Goal: Task Accomplishment & Management: Manage account settings

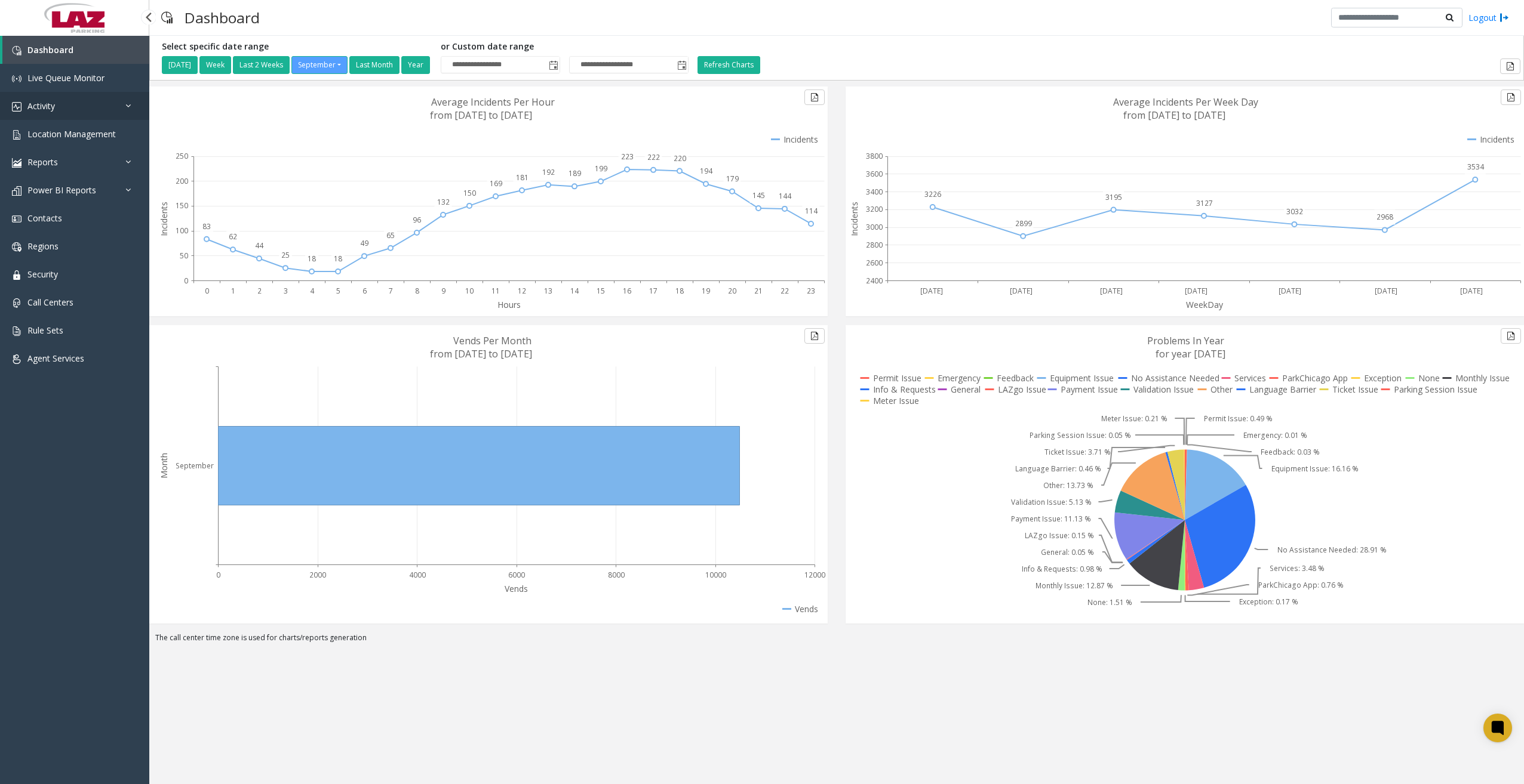
click at [100, 109] on link "Activity" at bounding box center [74, 105] width 149 height 28
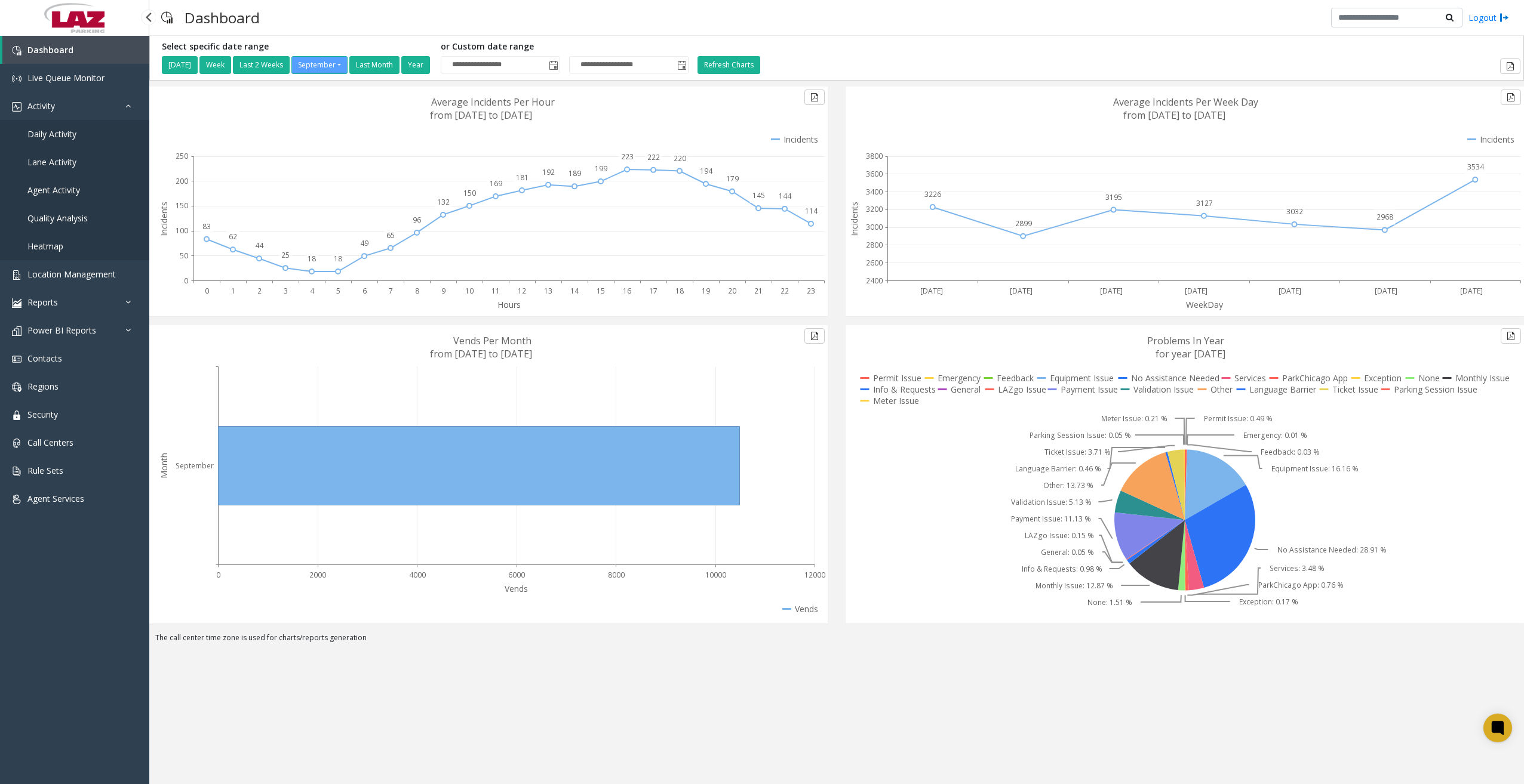
click at [67, 133] on span "Daily Activity" at bounding box center [52, 134] width 49 height 12
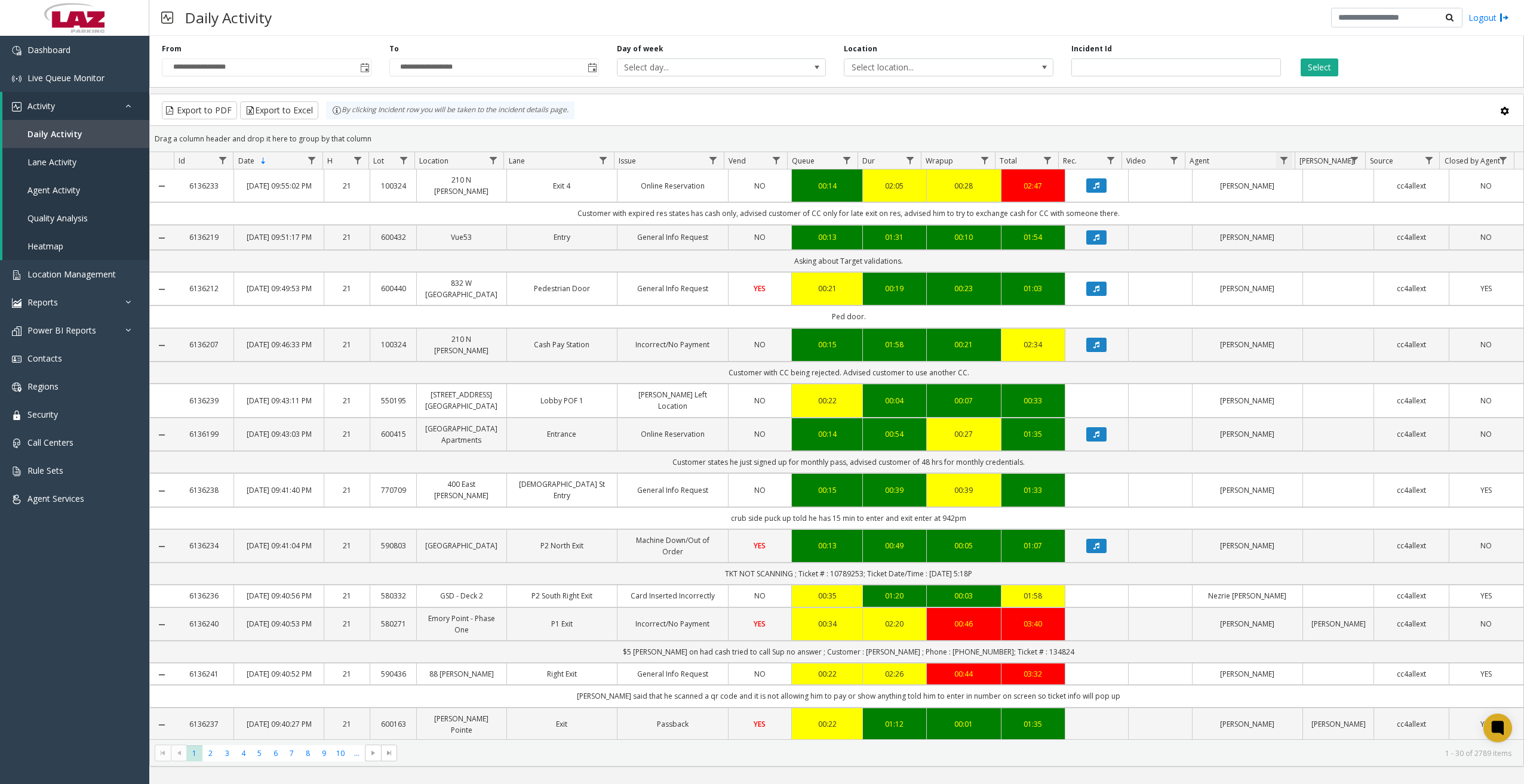
click at [1286, 164] on span "Data table" at bounding box center [1283, 160] width 10 height 10
click at [1316, 221] on input "Agent Filter" at bounding box center [1336, 212] width 102 height 20
type input "*******"
click at [1371, 326] on button "Filter" at bounding box center [1362, 323] width 49 height 27
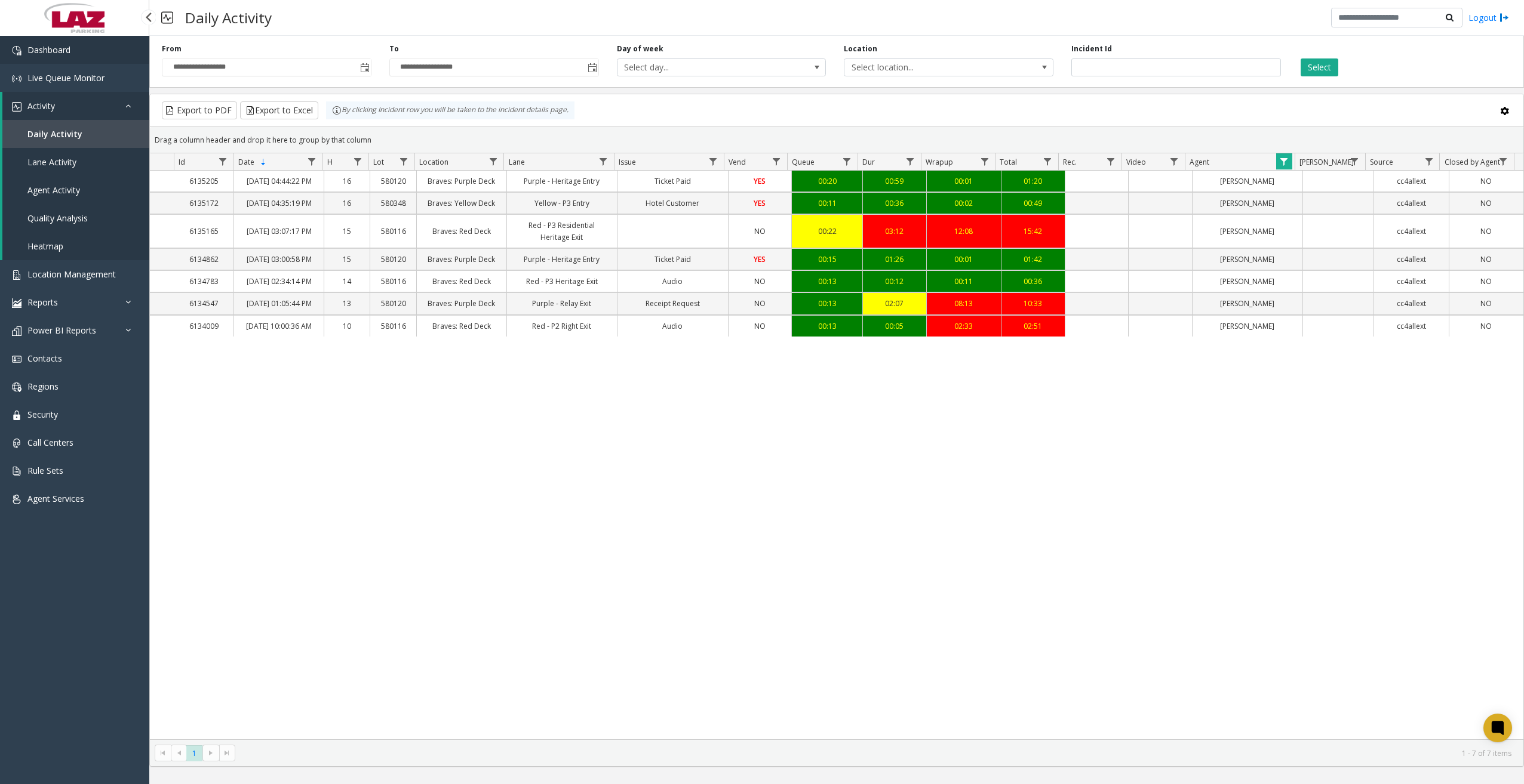
click at [67, 58] on link "Dashboard" at bounding box center [74, 49] width 149 height 28
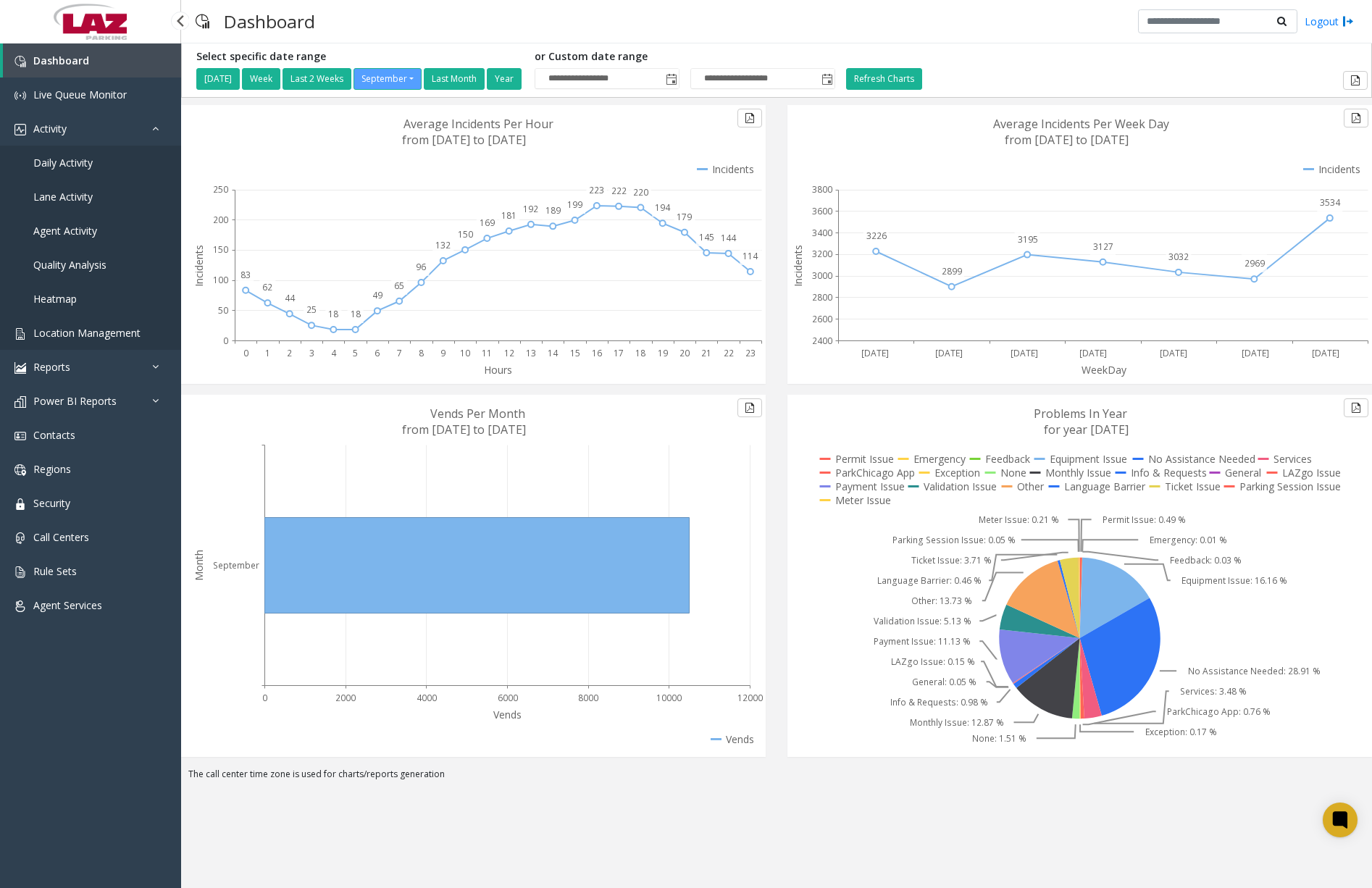
click at [95, 331] on span "Location Management" at bounding box center [86, 333] width 108 height 14
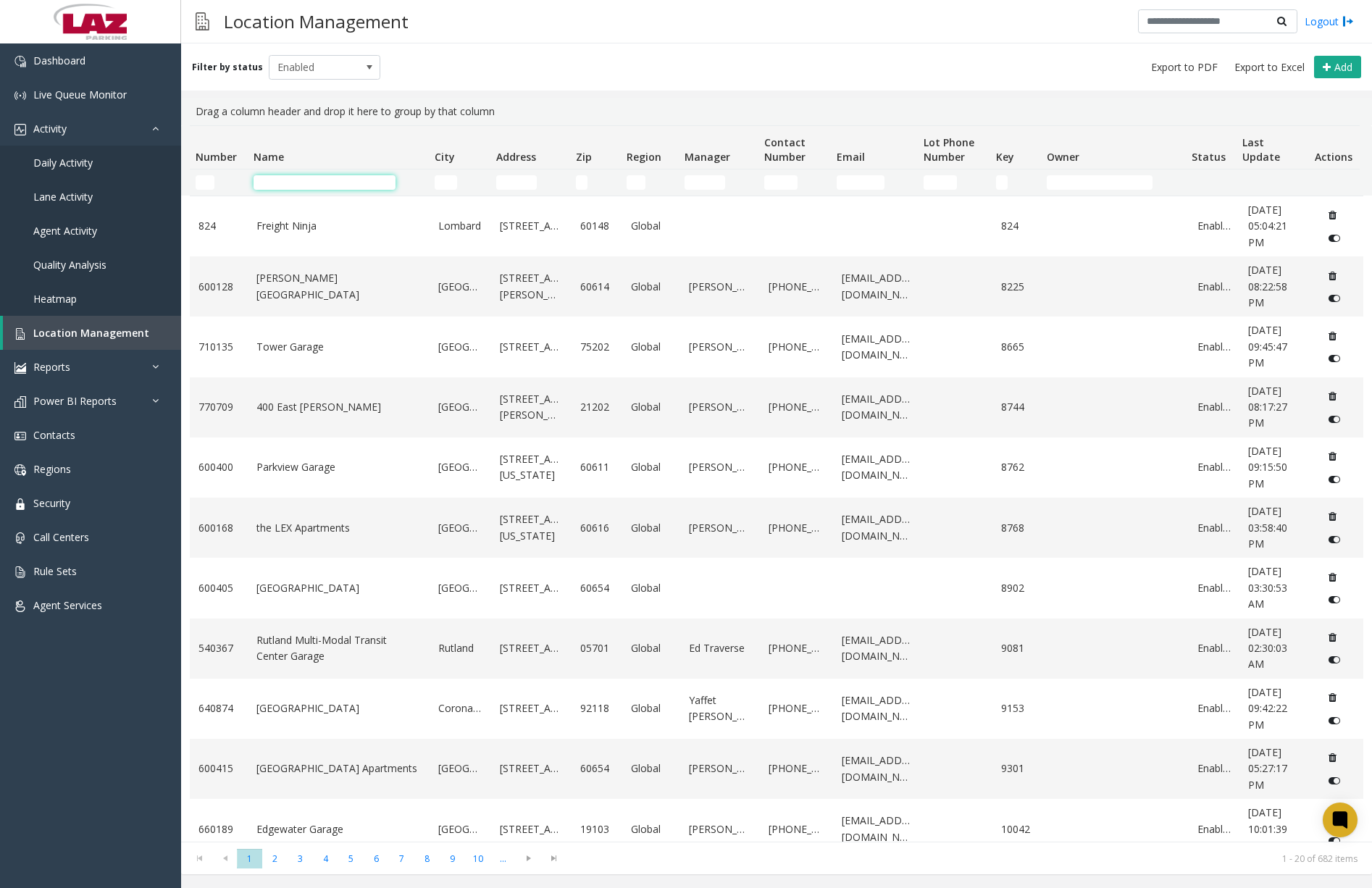
click at [315, 185] on input "Name Filter" at bounding box center [324, 182] width 142 height 14
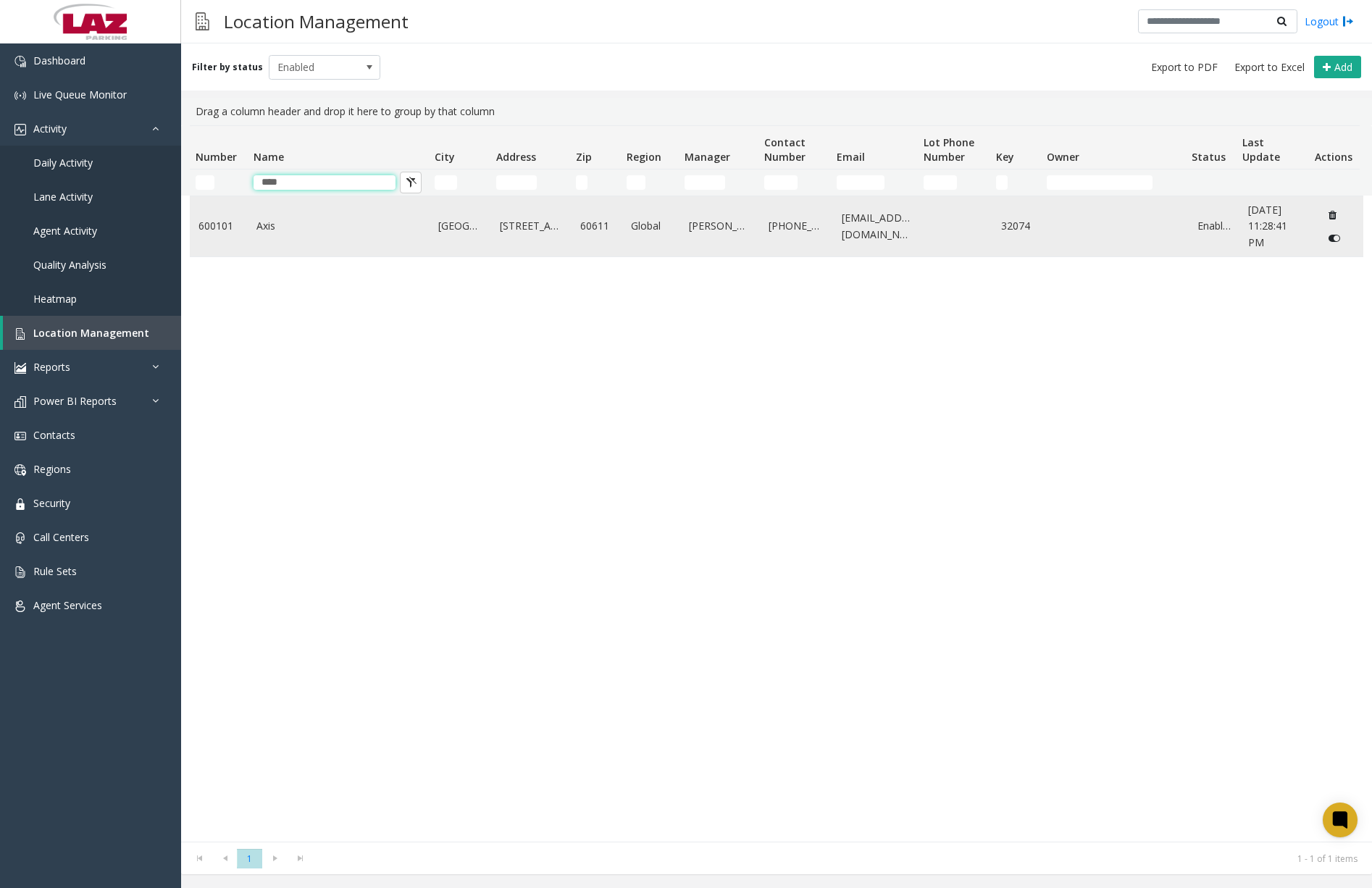
type input "****"
click at [299, 229] on link "Axis" at bounding box center [338, 226] width 164 height 16
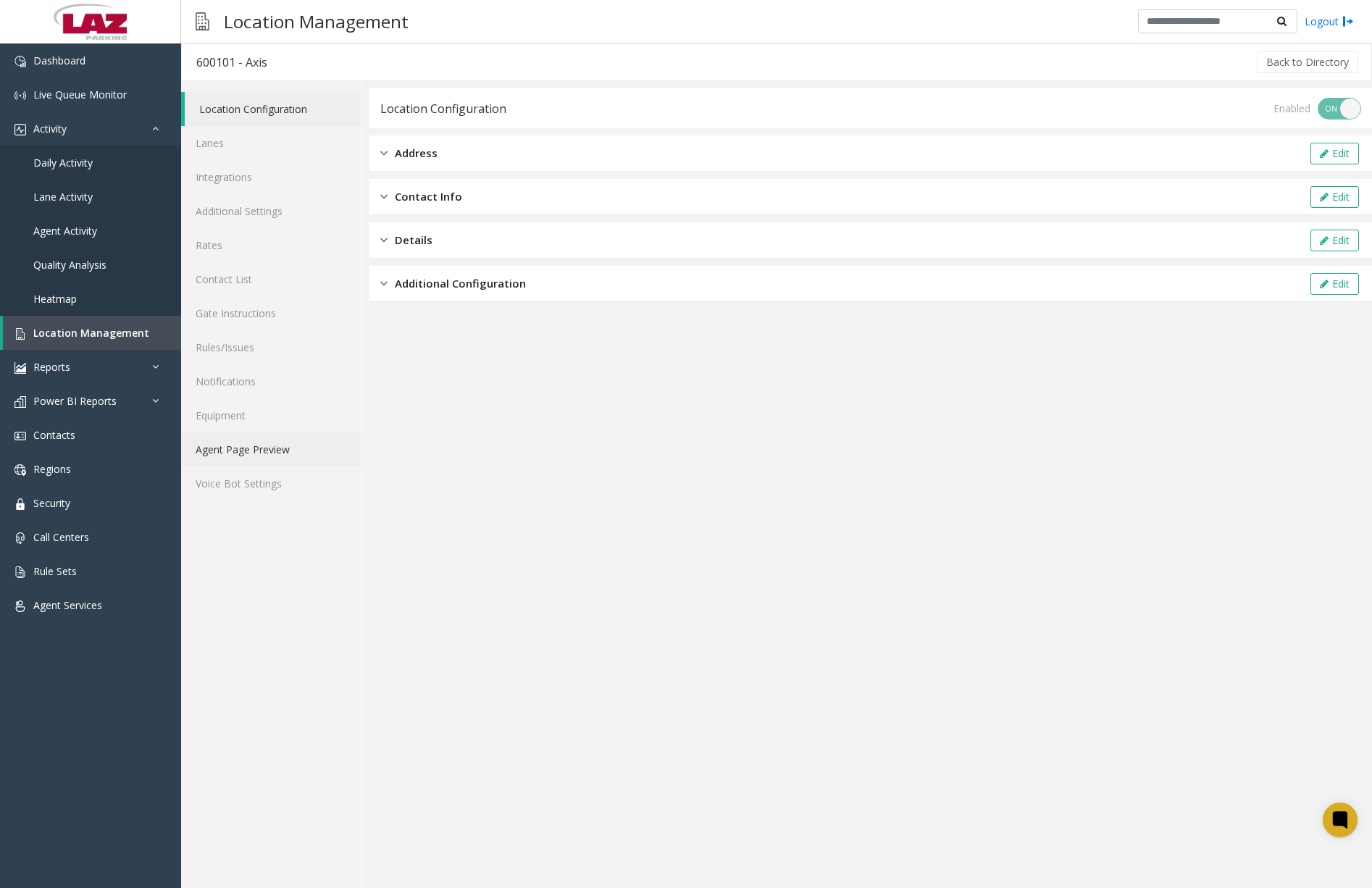
click at [275, 456] on link "Agent Page Preview" at bounding box center [272, 449] width 181 height 34
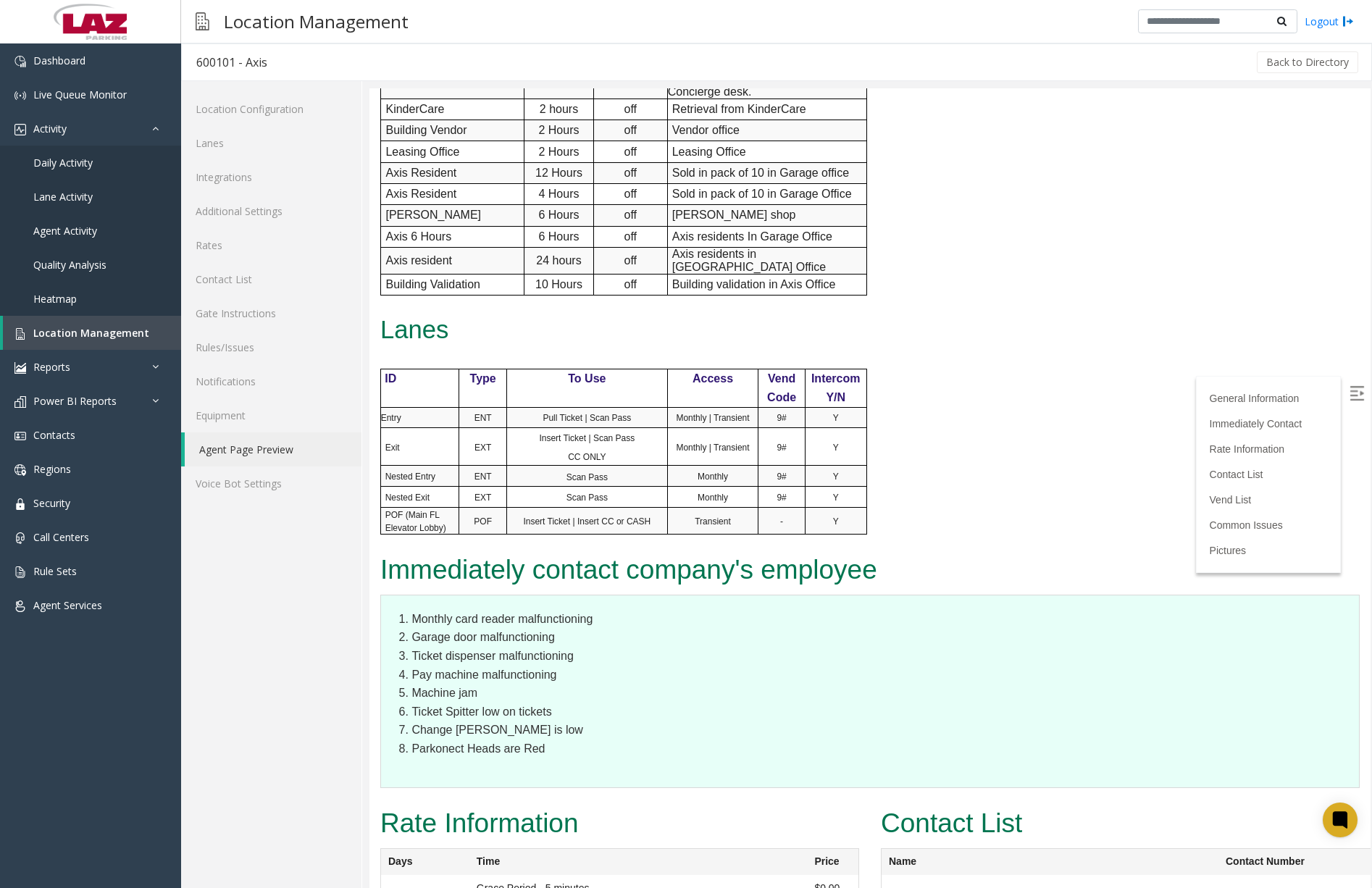
scroll to position [1449, 0]
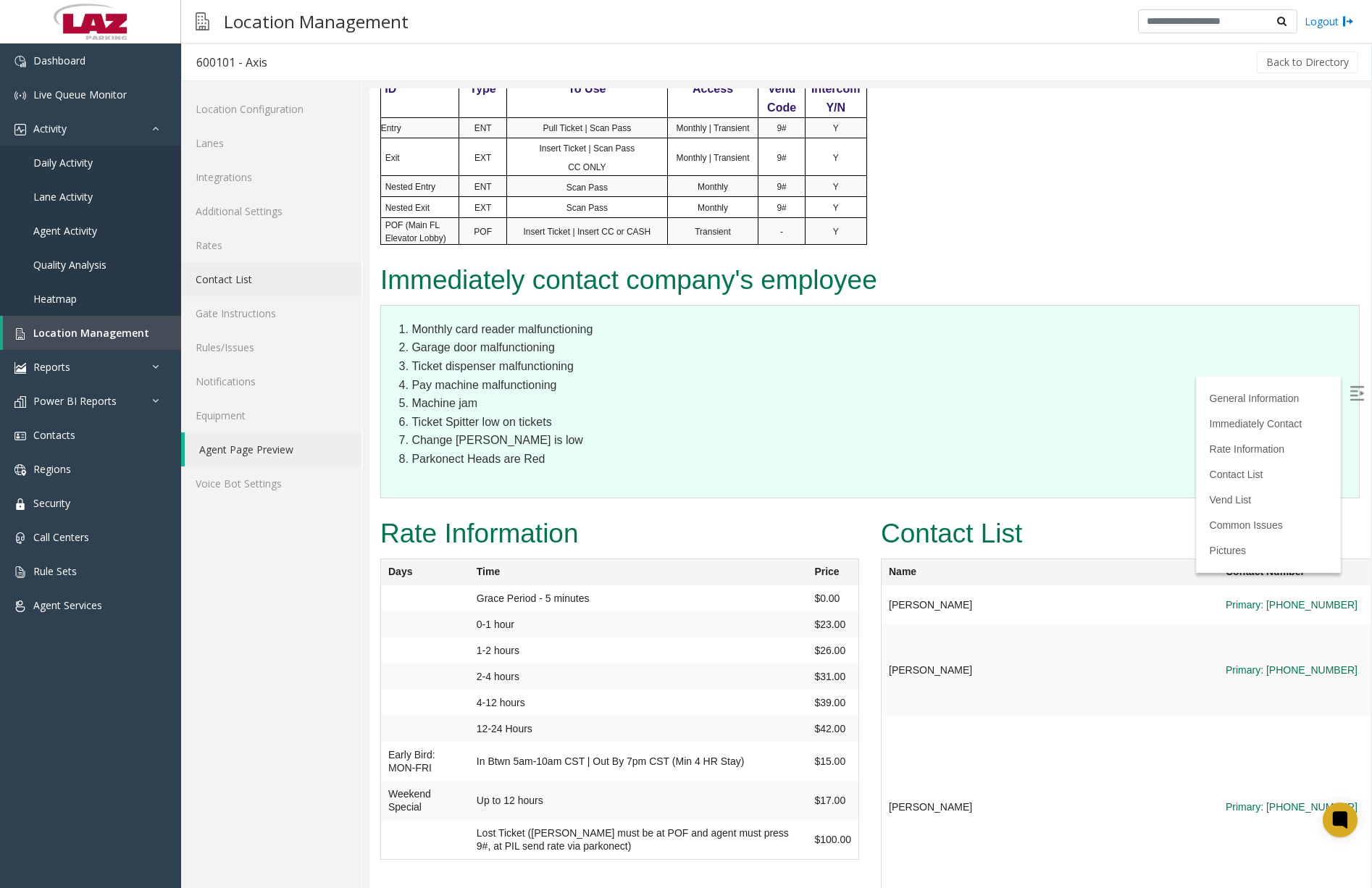
click at [246, 276] on link "Contact List" at bounding box center [272, 279] width 181 height 34
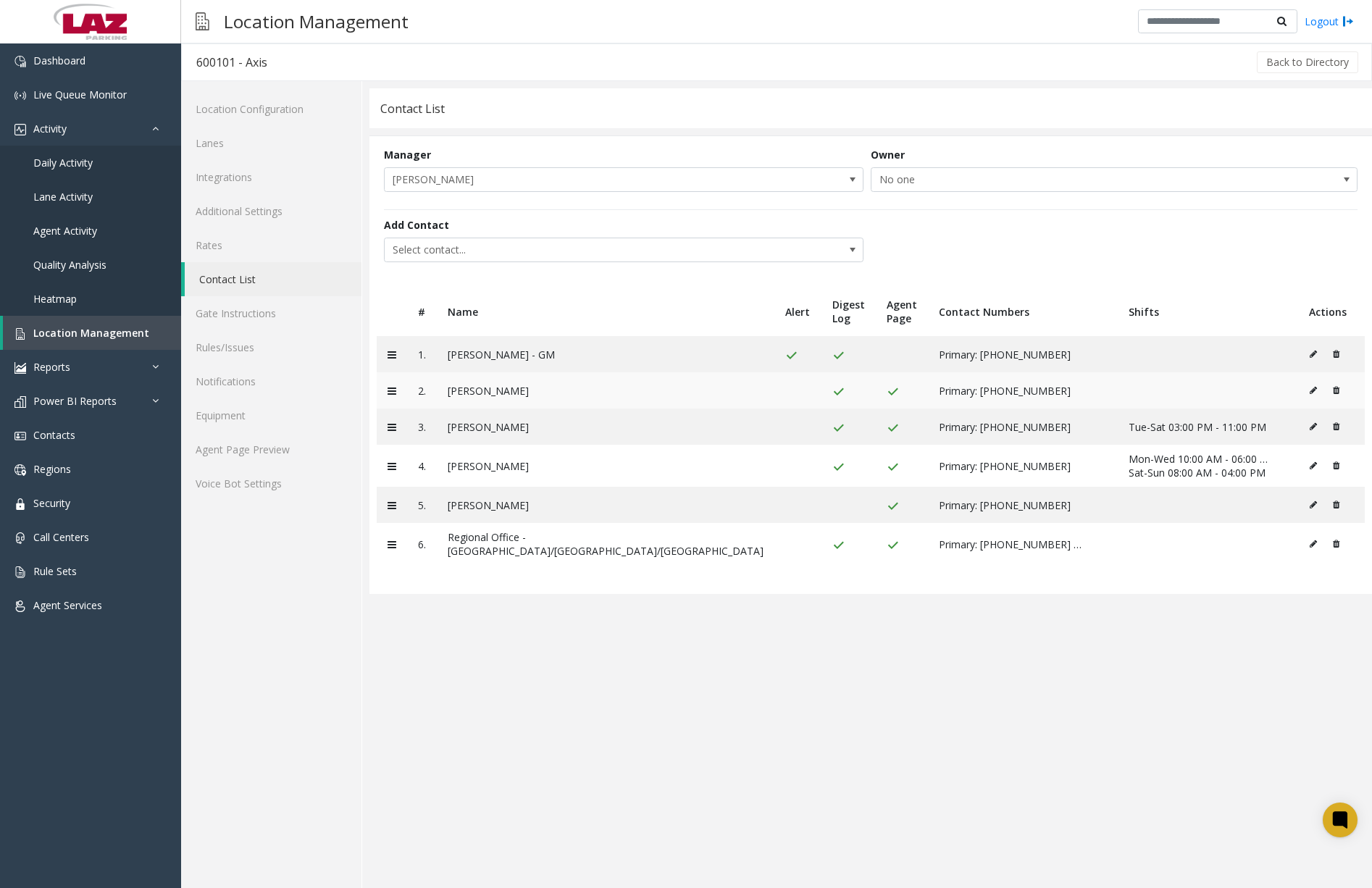
click at [1309, 389] on icon at bounding box center [1312, 390] width 7 height 9
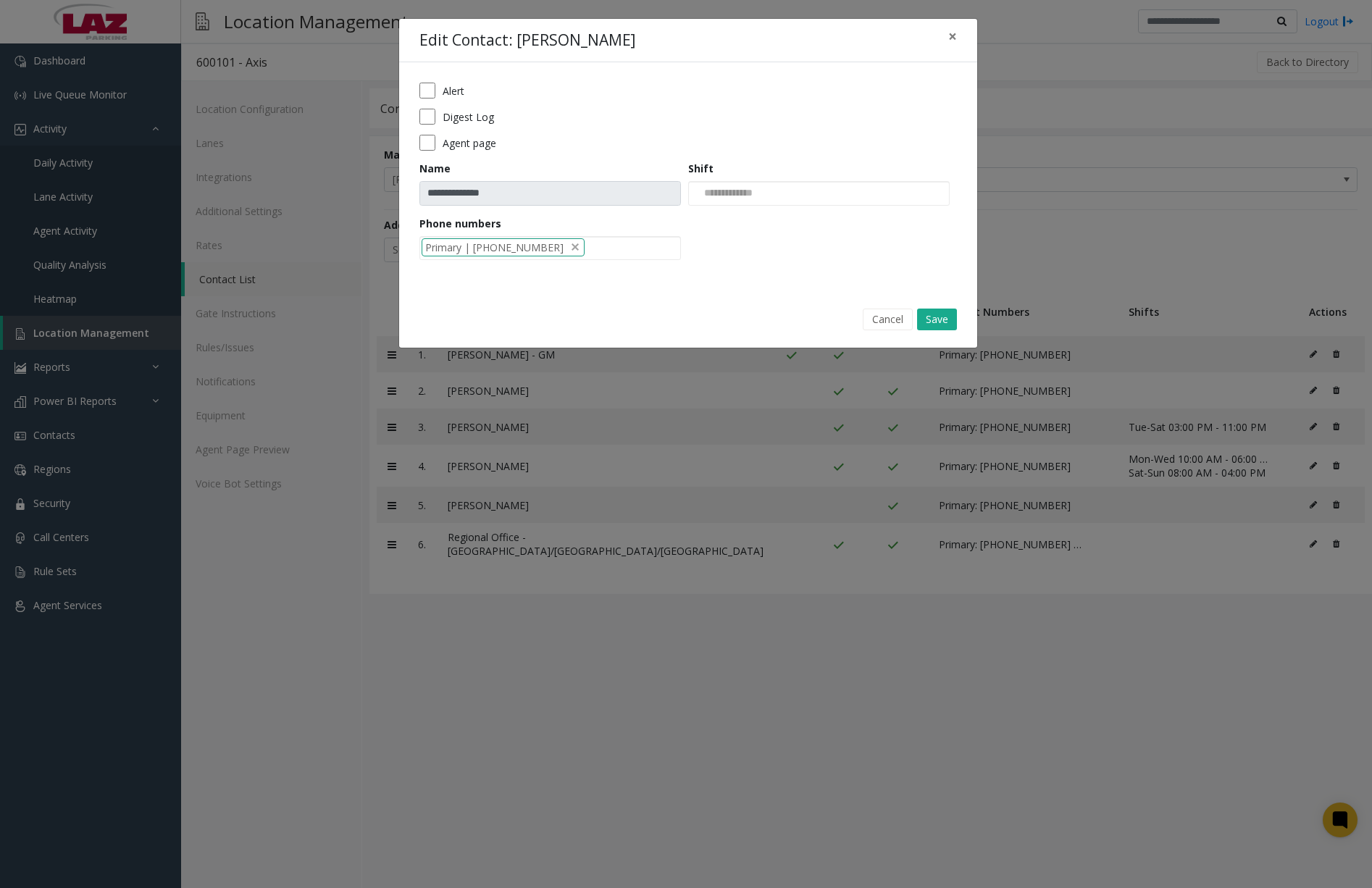
click at [457, 92] on label "Alert" at bounding box center [454, 90] width 22 height 15
click at [942, 322] on button "Save" at bounding box center [936, 320] width 40 height 22
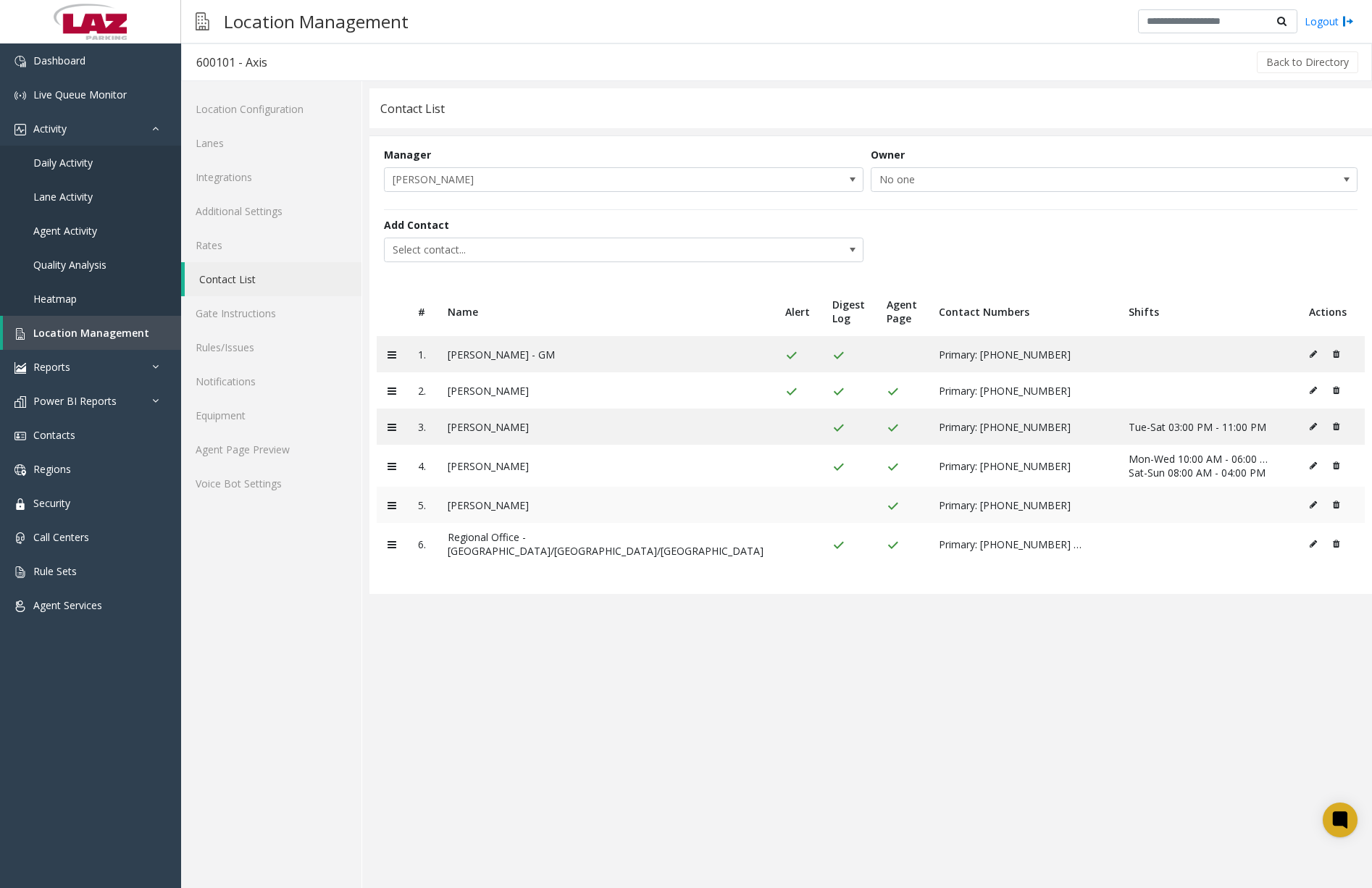
click at [1309, 506] on icon at bounding box center [1312, 505] width 7 height 9
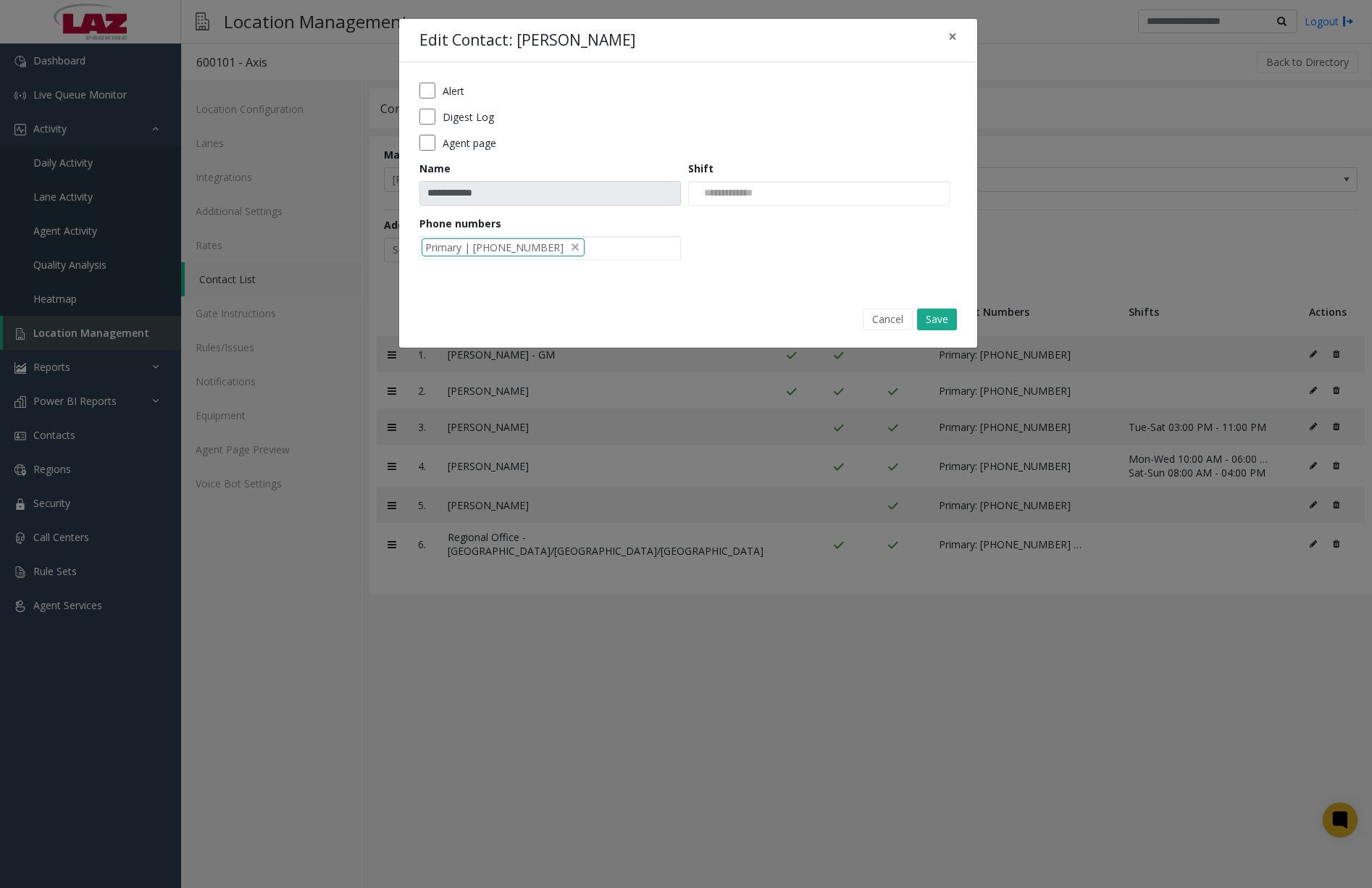
click at [456, 83] on label "Alert" at bounding box center [454, 90] width 22 height 15
click at [457, 122] on label "Digest Log" at bounding box center [469, 116] width 52 height 15
click at [932, 314] on button "Save" at bounding box center [936, 320] width 40 height 22
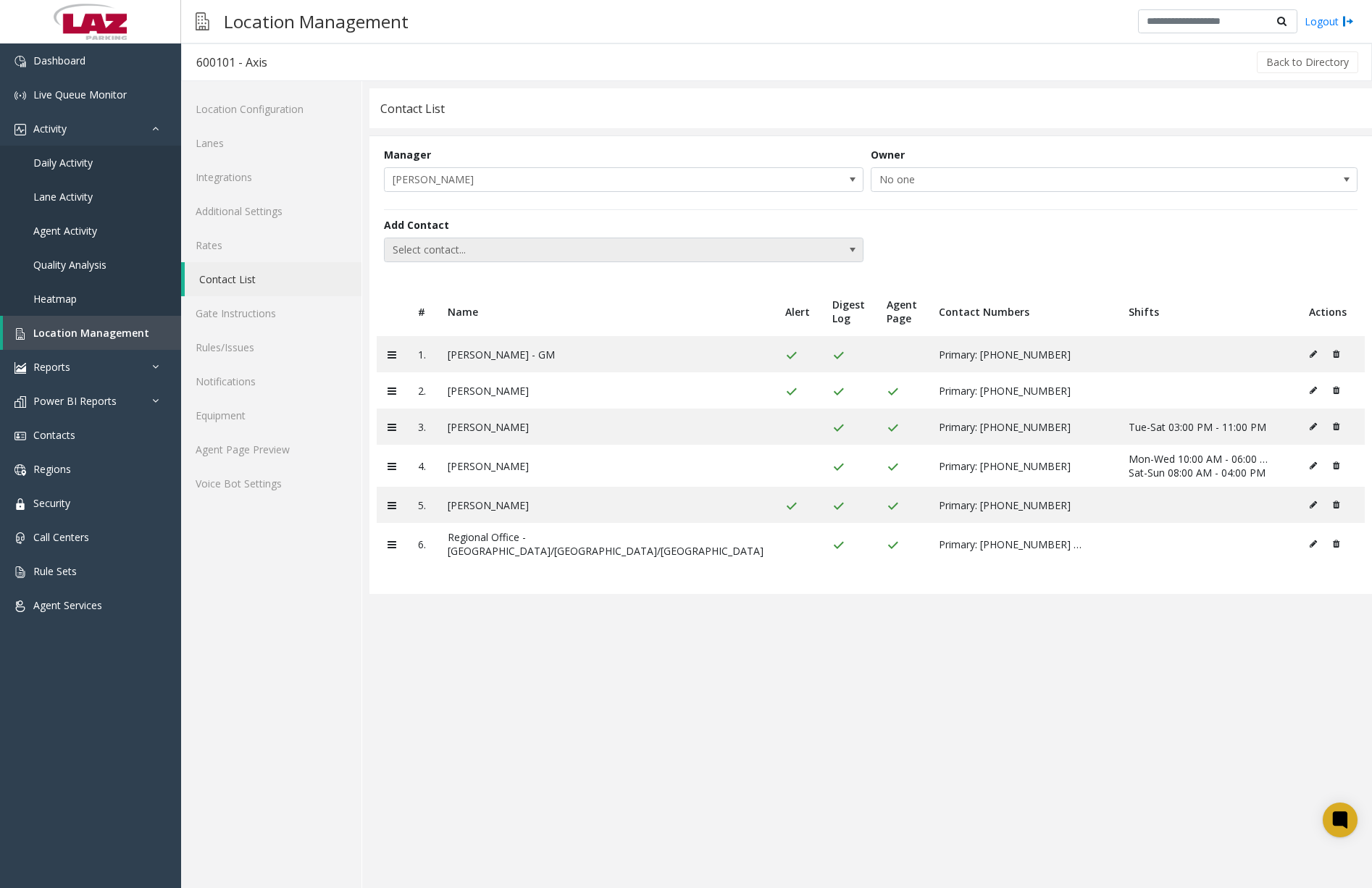
click at [521, 248] on span "Select contact..." at bounding box center [575, 250] width 382 height 24
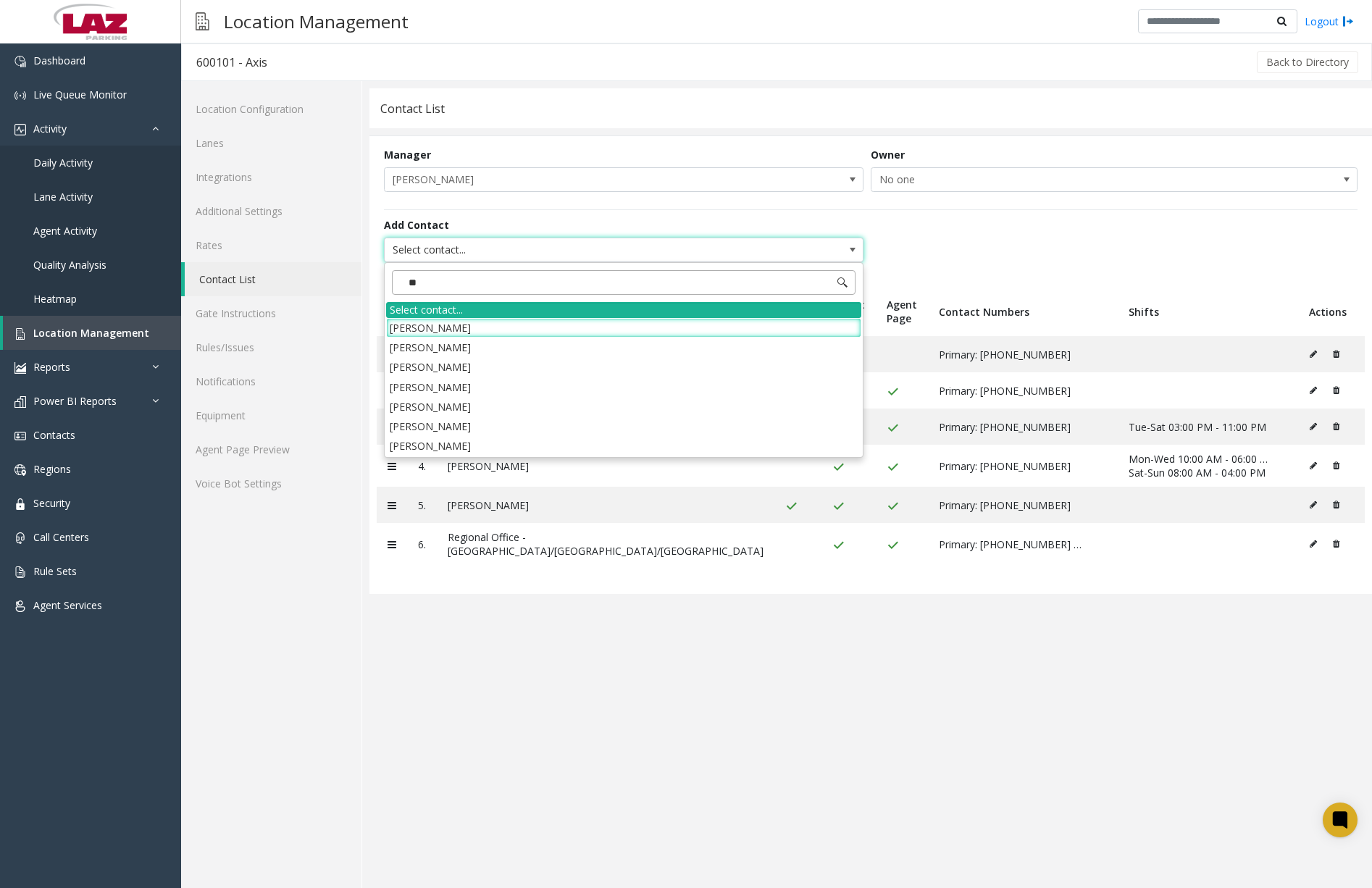
type input "*"
type input "****"
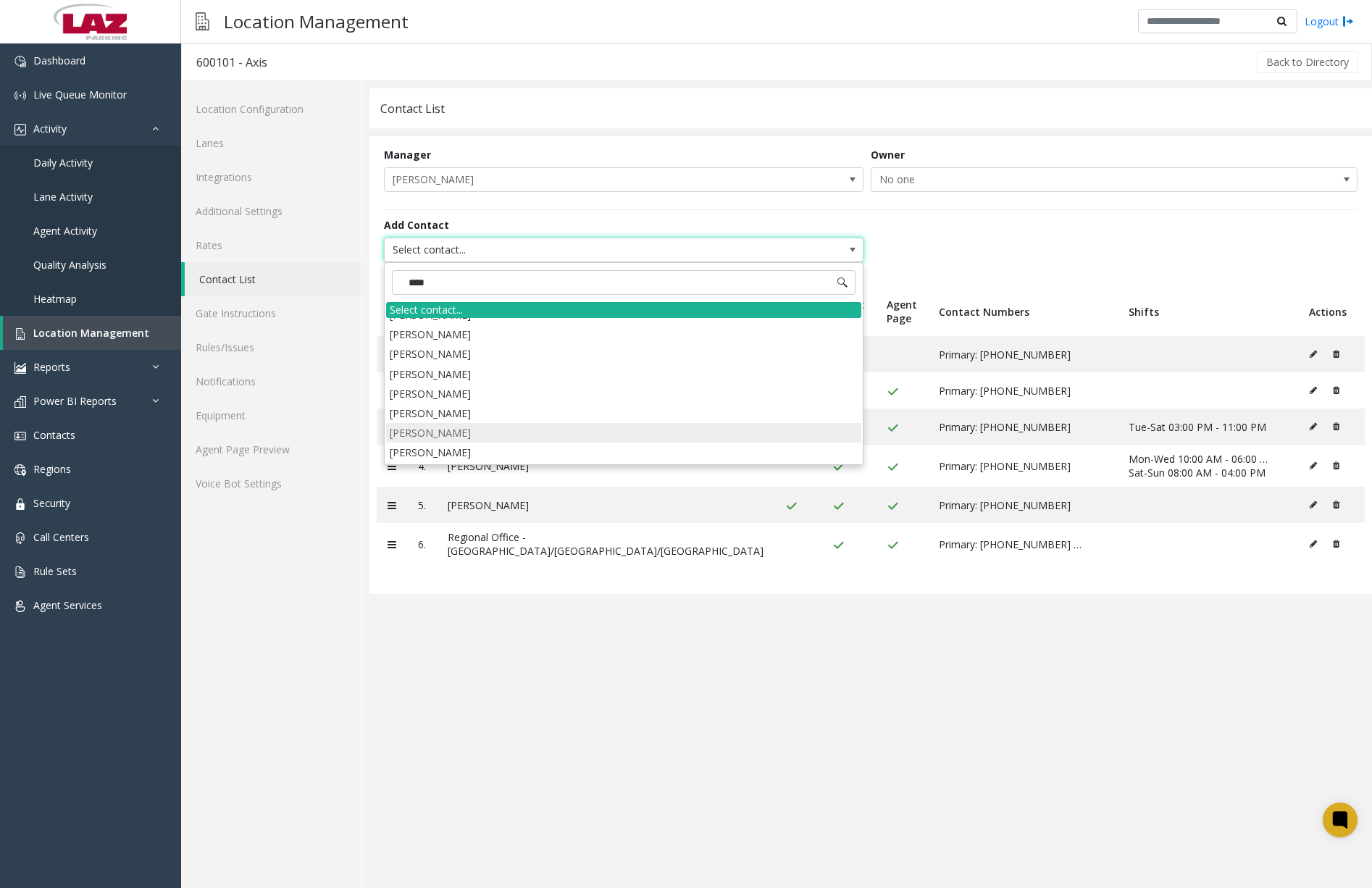
click at [520, 436] on li "[PERSON_NAME]" at bounding box center [623, 433] width 475 height 20
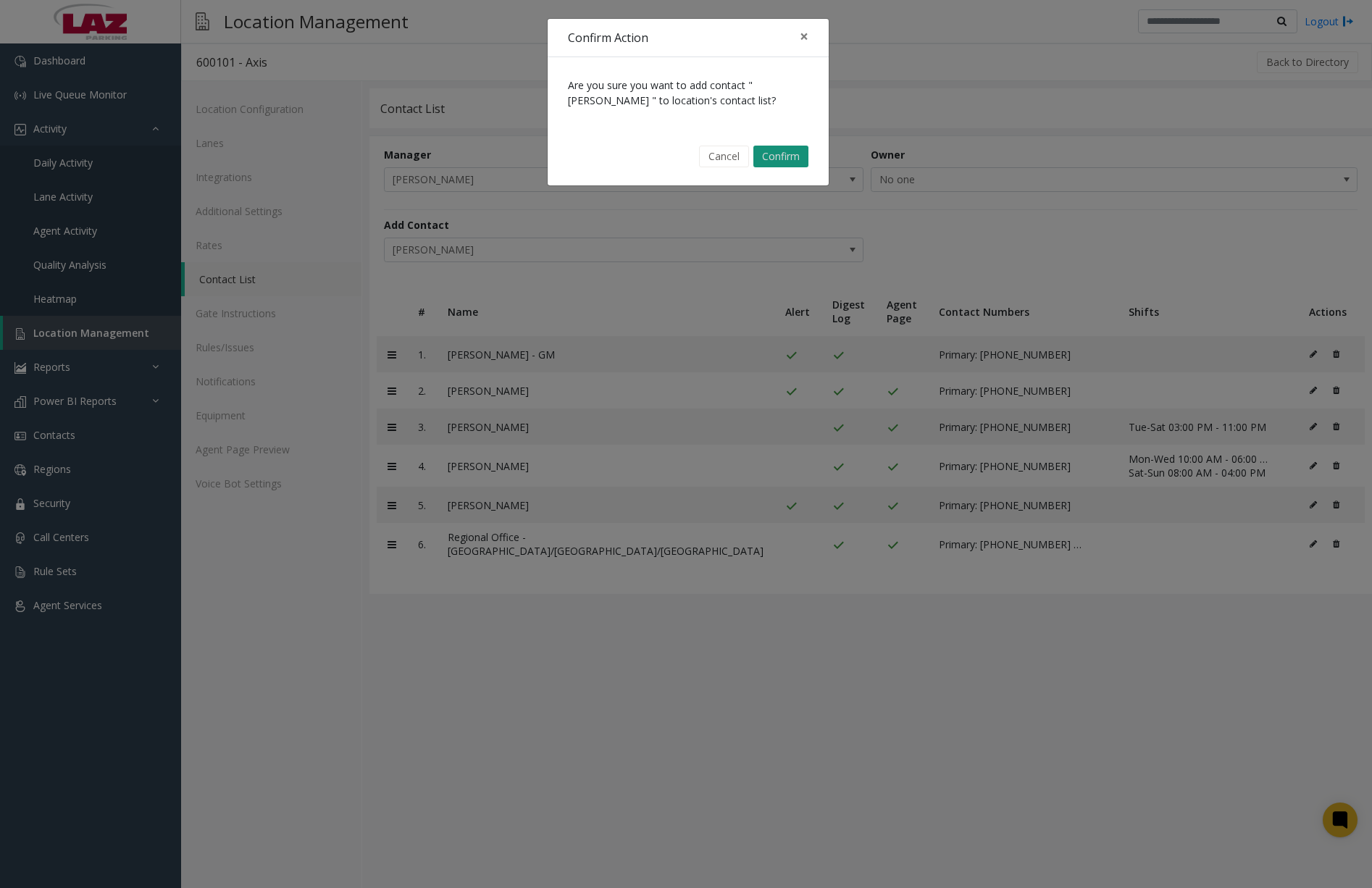
click at [784, 150] on button "Confirm" at bounding box center [781, 156] width 55 height 22
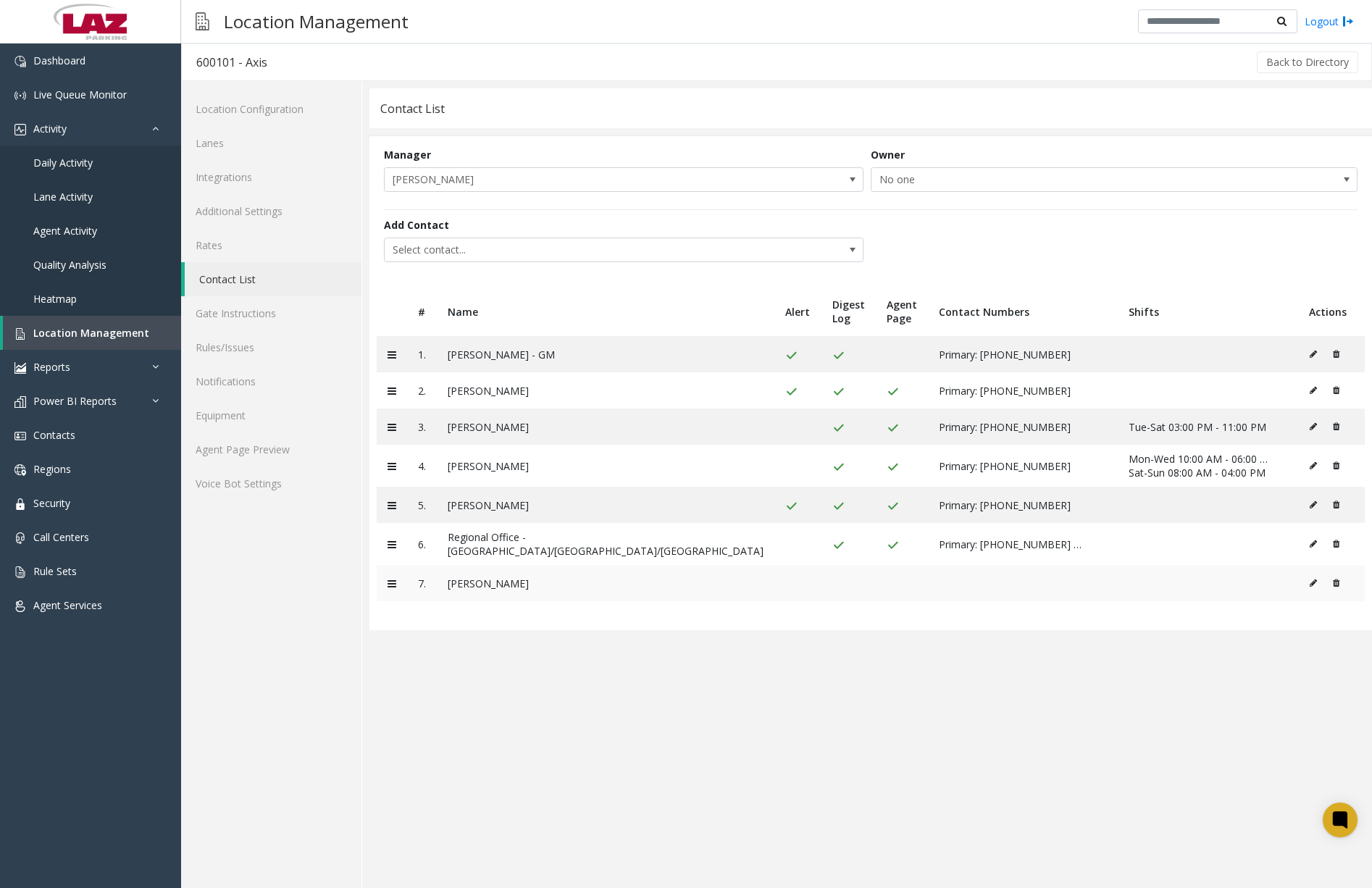
click at [1309, 583] on icon at bounding box center [1312, 583] width 7 height 9
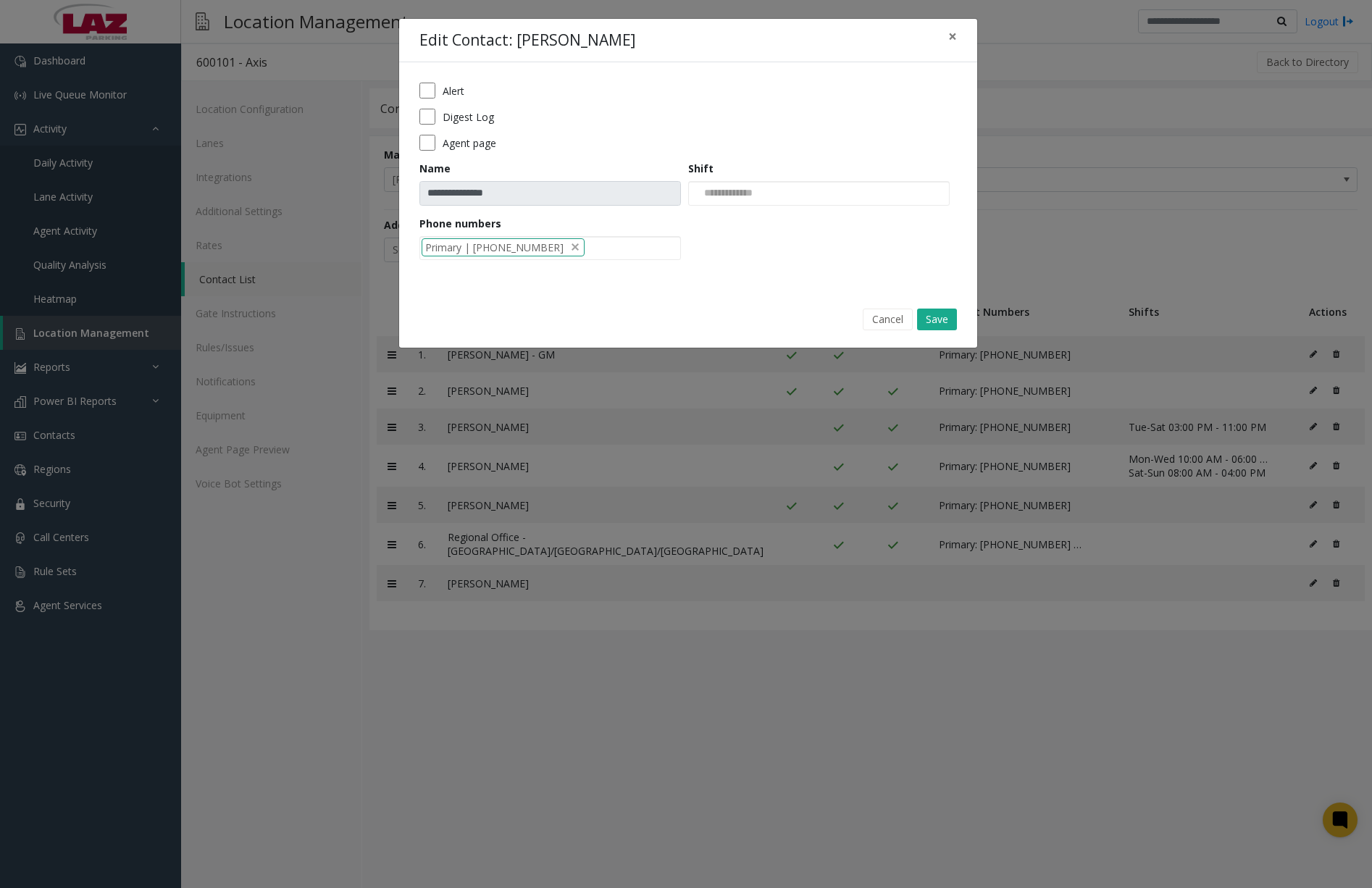
click at [456, 90] on label "Alert" at bounding box center [454, 90] width 22 height 15
click at [473, 117] on label "Digest Log" at bounding box center [469, 116] width 52 height 15
click at [546, 247] on div at bounding box center [549, 248] width 261 height 24
click at [517, 271] on li "[PHONE_NUMBER]" at bounding box center [550, 272] width 257 height 20
click at [946, 320] on button "Save" at bounding box center [936, 320] width 40 height 22
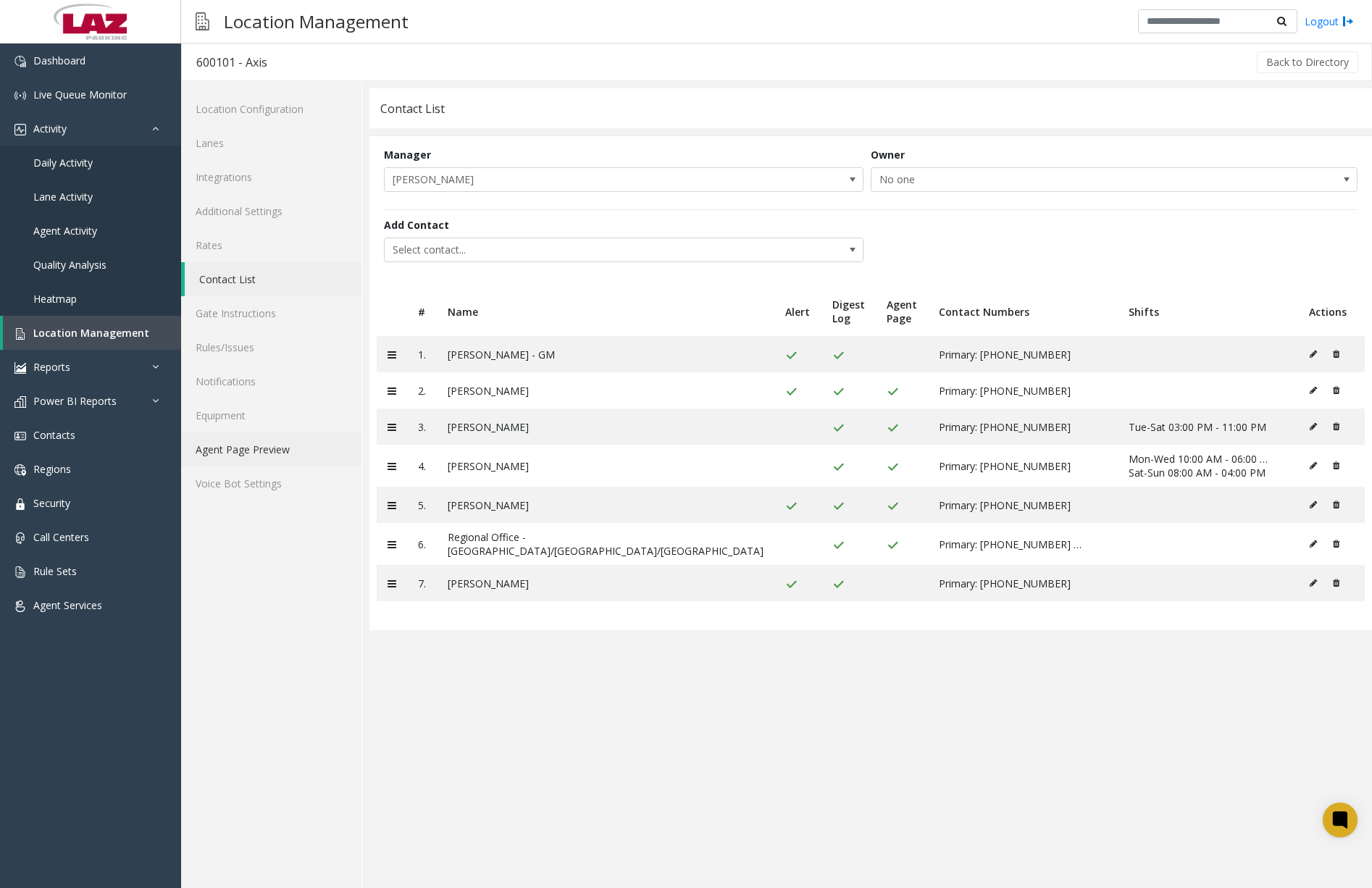
click at [241, 445] on link "Agent Page Preview" at bounding box center [272, 449] width 181 height 34
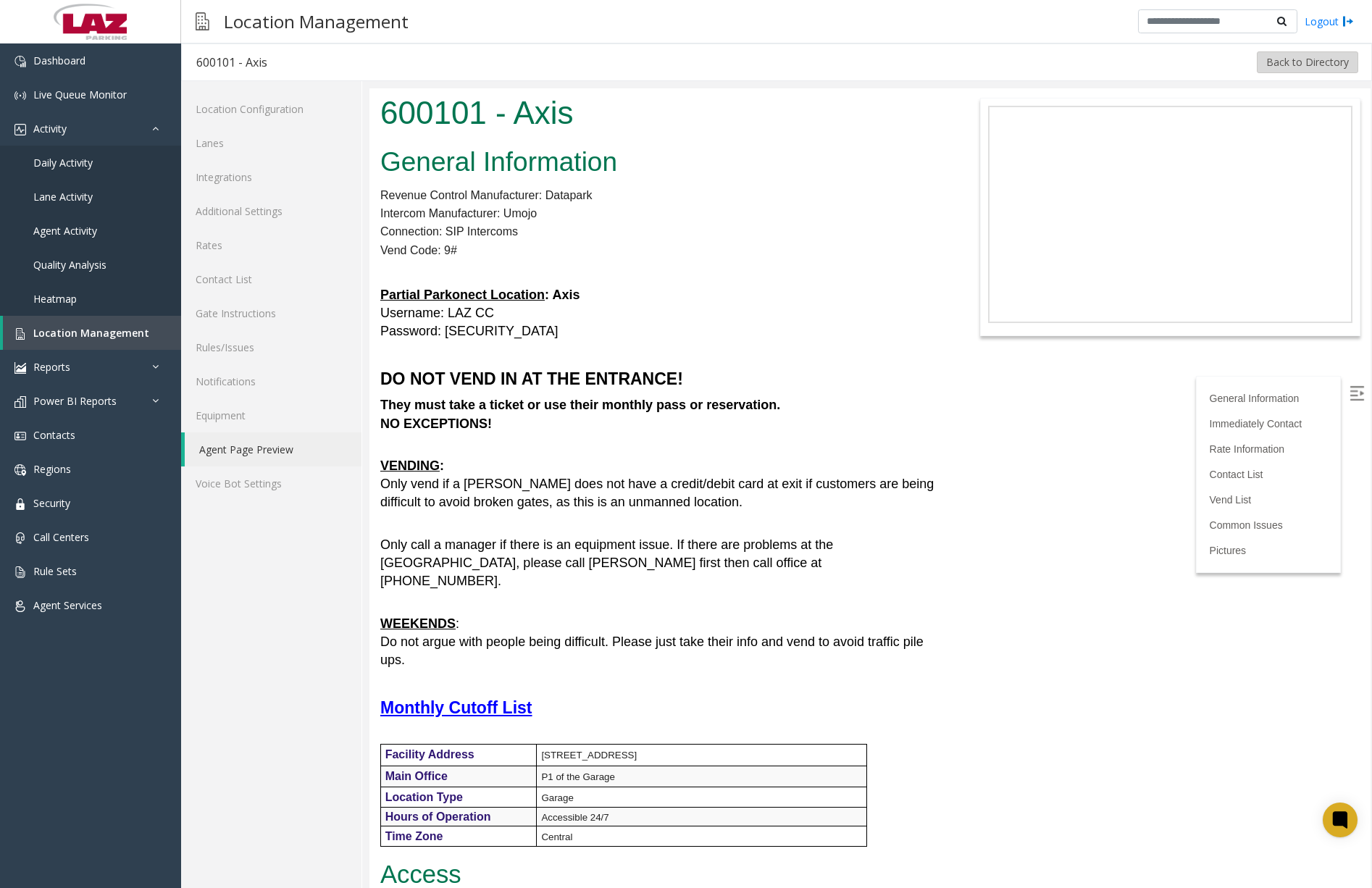
click at [1294, 64] on button "Back to Directory" at bounding box center [1307, 63] width 101 height 22
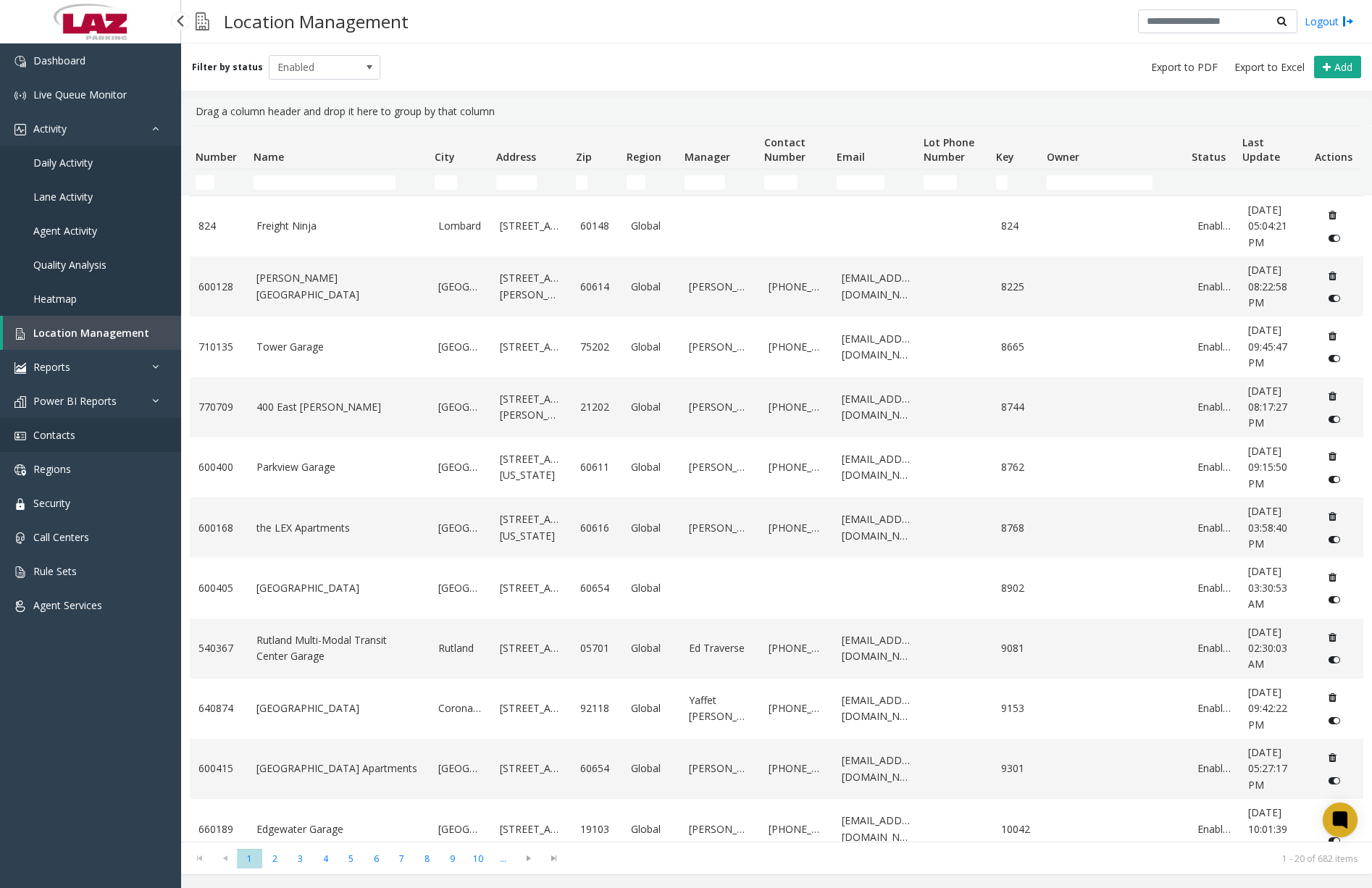
click at [89, 439] on link "Contacts" at bounding box center [90, 434] width 181 height 34
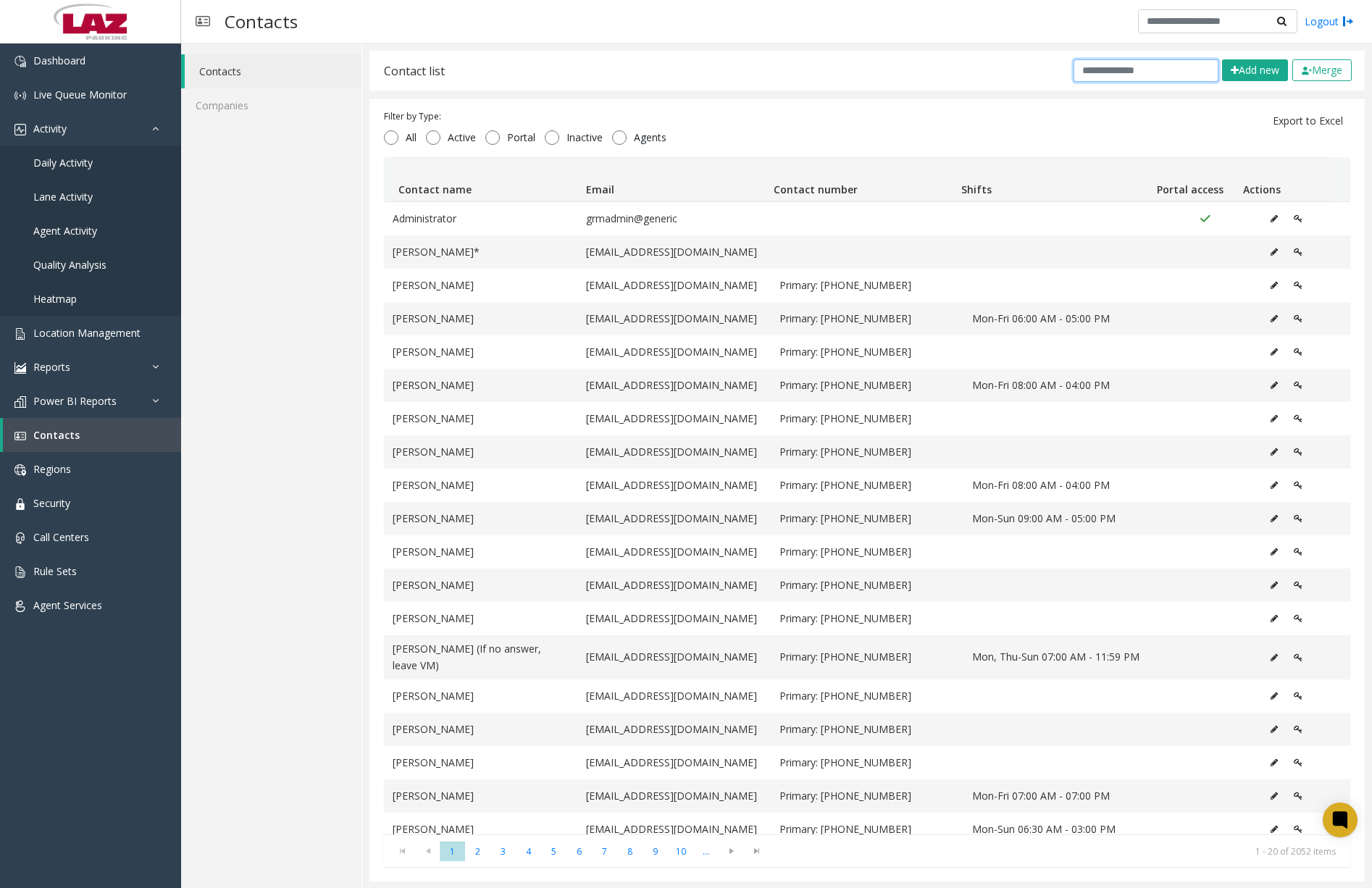
click at [1172, 79] on input "text" at bounding box center [1145, 71] width 145 height 23
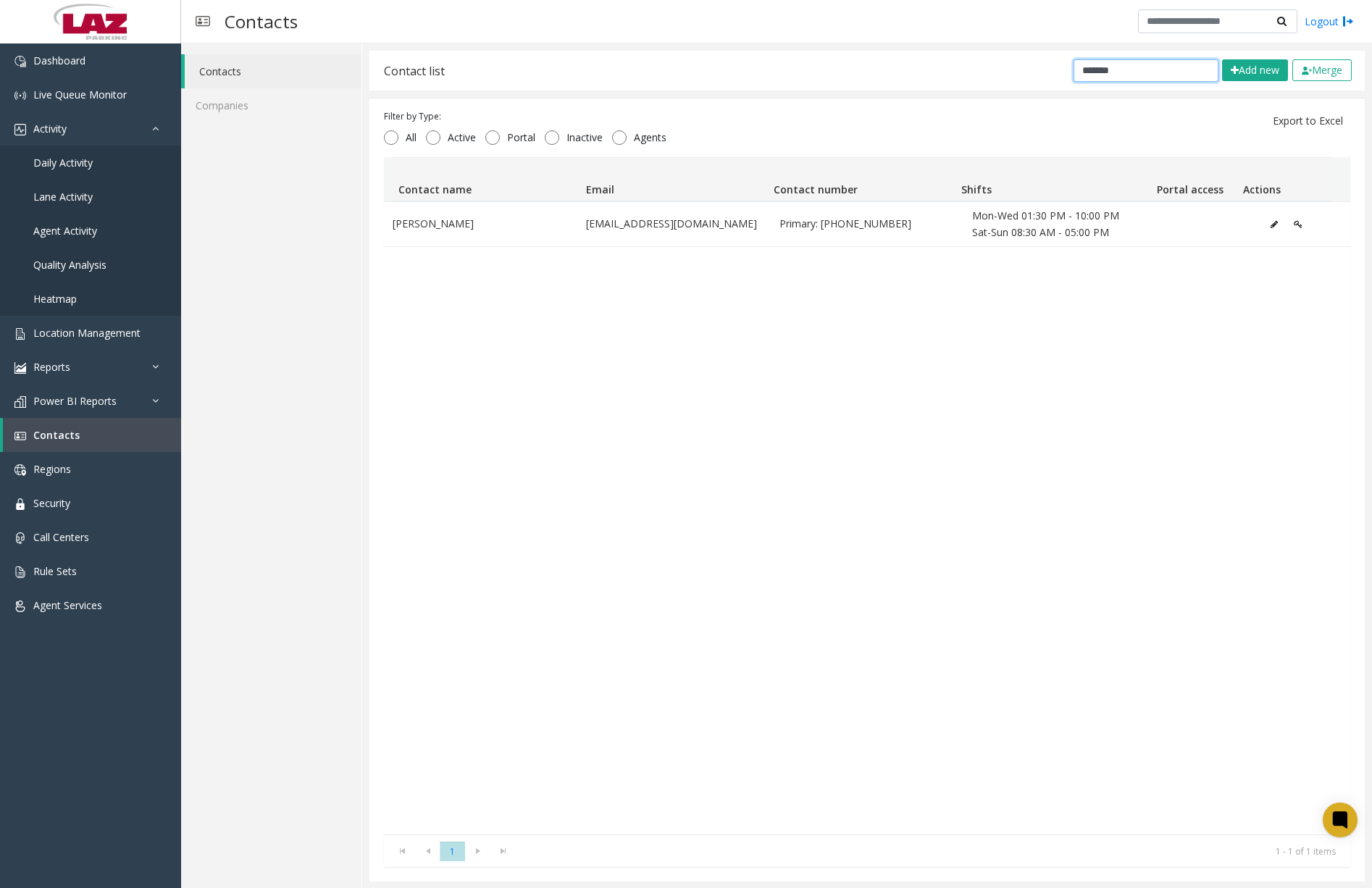
drag, startPoint x: 1129, startPoint y: 68, endPoint x: 991, endPoint y: 66, distance: 138.0
click at [993, 66] on div "Contact list ******* Add new Merge" at bounding box center [867, 71] width 995 height 40
type input "*****"
click at [95, 65] on link "Dashboard" at bounding box center [90, 60] width 181 height 34
